Goal: Task Accomplishment & Management: Manage account settings

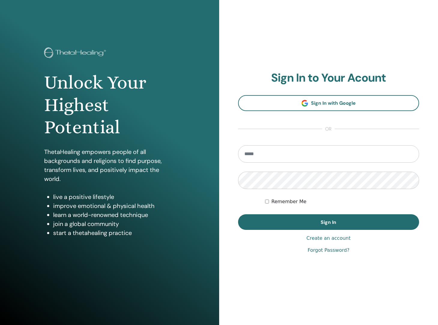
click at [341, 250] on link "Forgot Password?" at bounding box center [329, 250] width 42 height 7
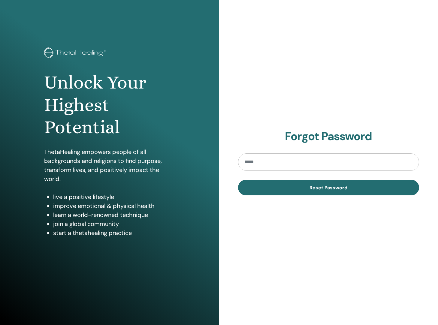
click at [272, 163] on input "email" at bounding box center [328, 162] width 181 height 17
type input "**********"
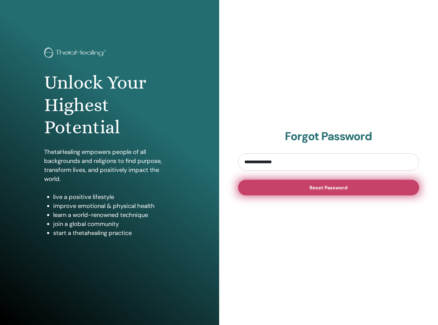
click at [280, 188] on button "Reset Password" at bounding box center [328, 188] width 181 height 16
